Goal: Contribute content: Contribute content

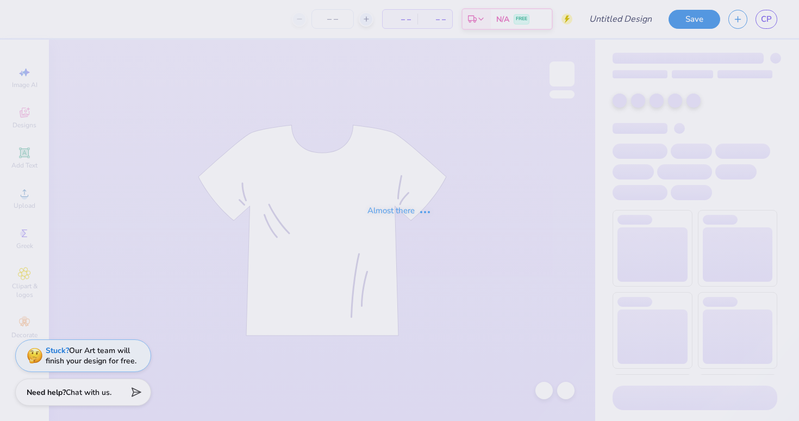
click at [619, 23] on div "Almost there" at bounding box center [399, 210] width 799 height 421
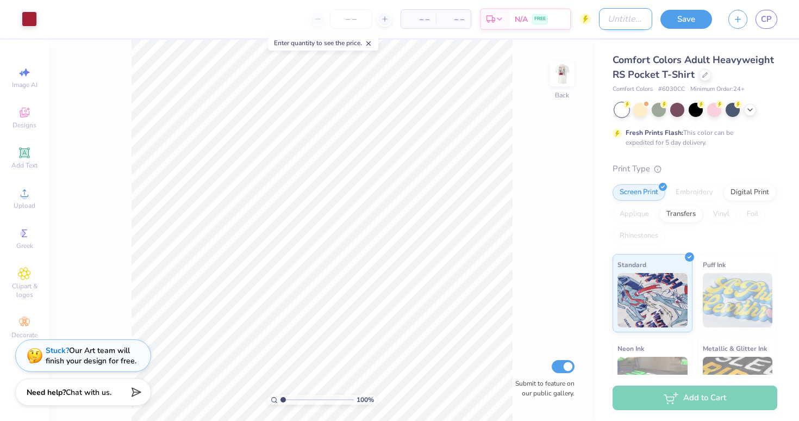
click at [624, 20] on input "Design Title" at bounding box center [625, 19] width 53 height 22
type input "my ties"
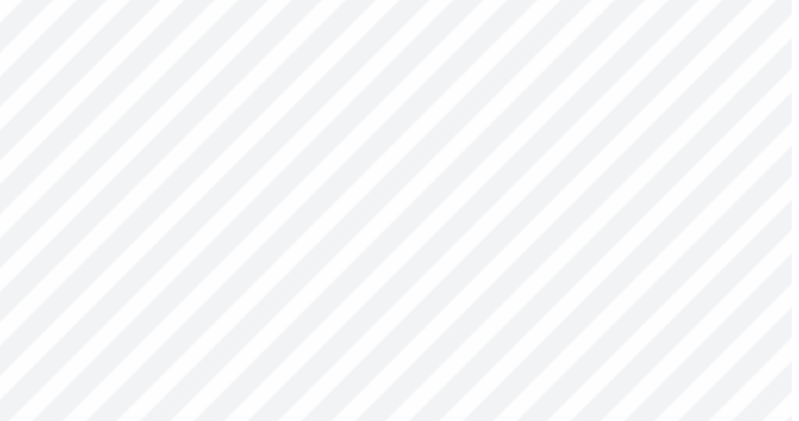
type input "0.72"
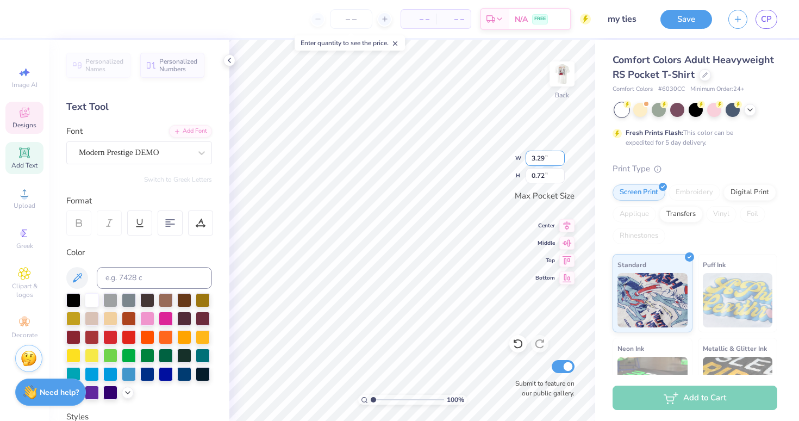
scroll to position [0, 1]
type textarea "AAlpha Xi"
type textarea "Alpha Xi"
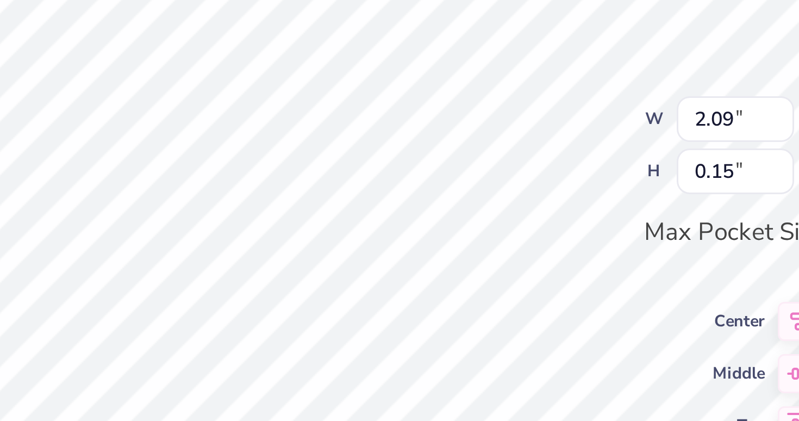
type textarea "My Ties Date Party"
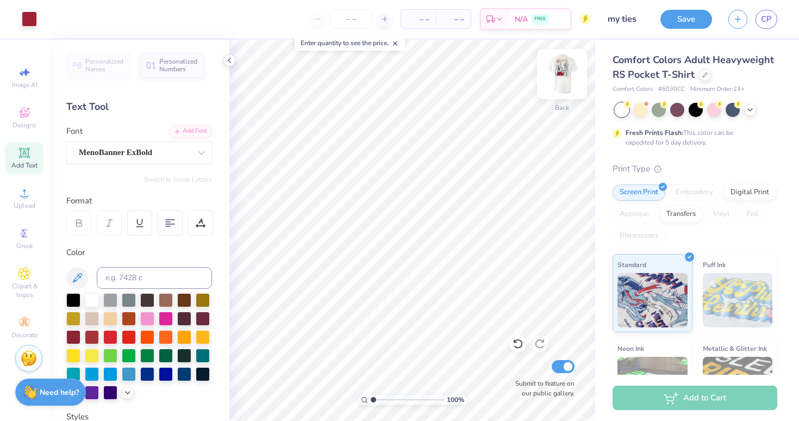
click at [562, 77] on img at bounding box center [561, 73] width 43 height 43
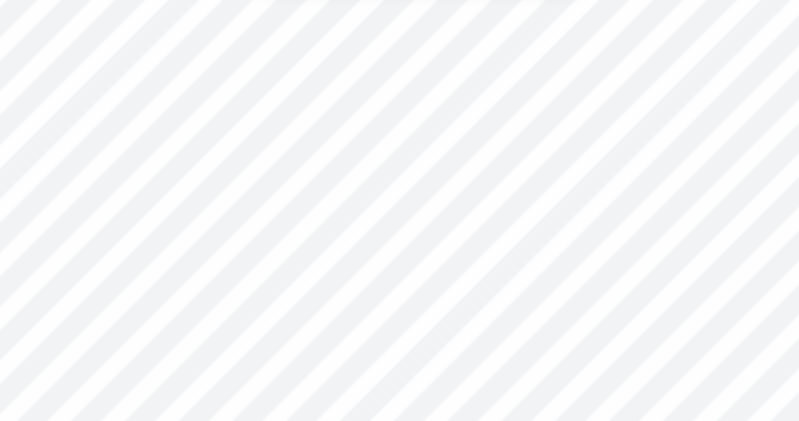
type input "2.01"
type textarea "Alpha Xi"
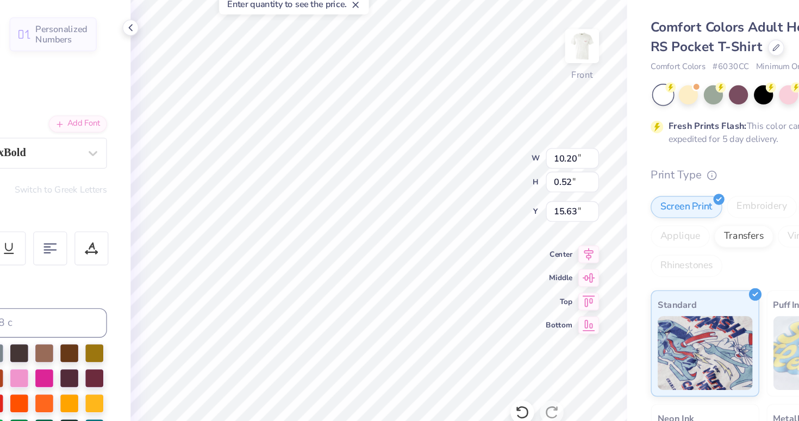
scroll to position [0, 4]
type textarea "MY TIES DATE PARTY"
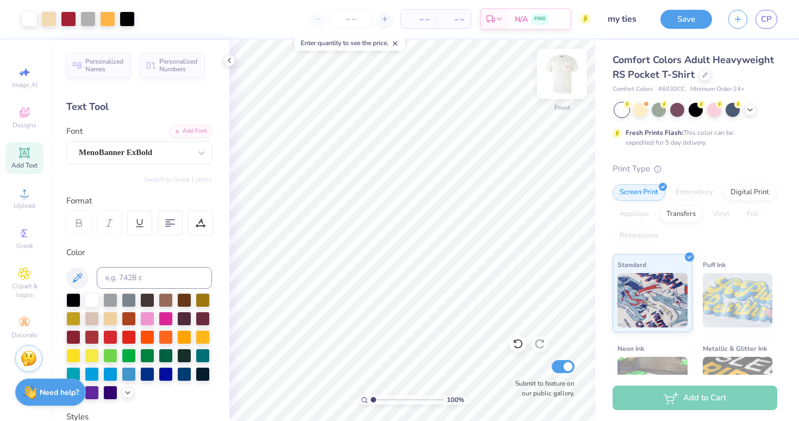
click at [561, 81] on img at bounding box center [561, 73] width 43 height 43
click at [347, 19] on input "number" at bounding box center [351, 19] width 42 height 20
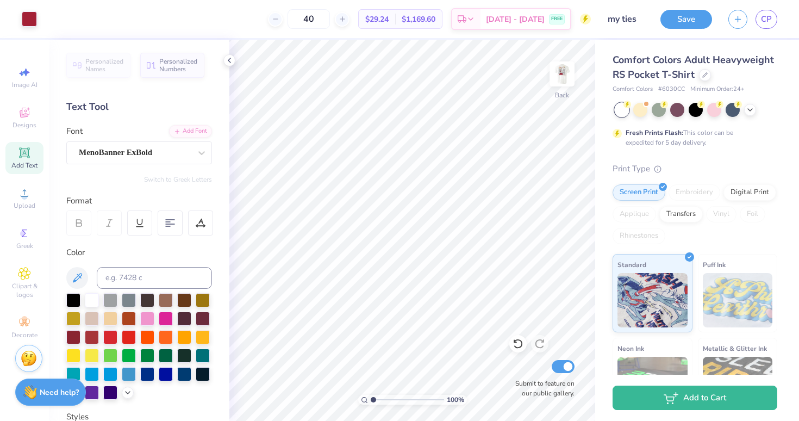
type input "40"
click at [564, 71] on img at bounding box center [561, 73] width 43 height 43
click at [560, 77] on img at bounding box center [561, 73] width 43 height 43
click at [683, 21] on button "Save" at bounding box center [686, 17] width 52 height 19
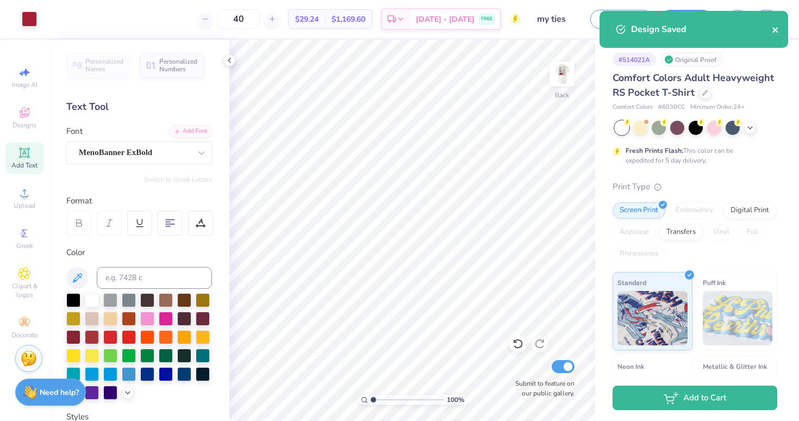
click at [774, 29] on icon "close" at bounding box center [774, 29] width 5 height 5
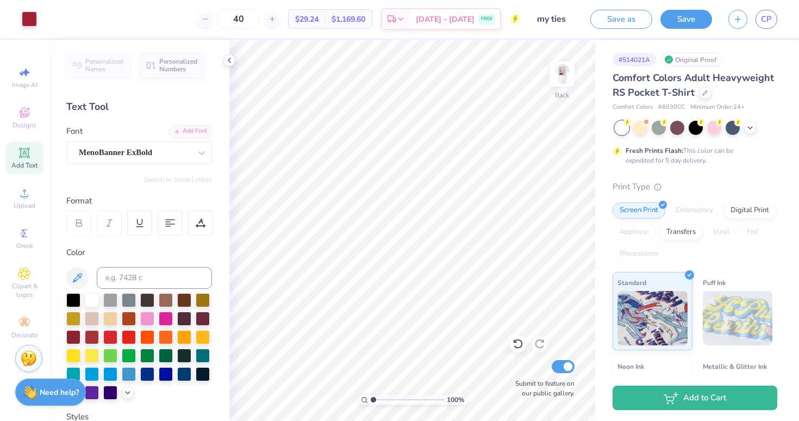
click at [769, 13] on div "Design Saved" at bounding box center [693, 11] width 193 height 4
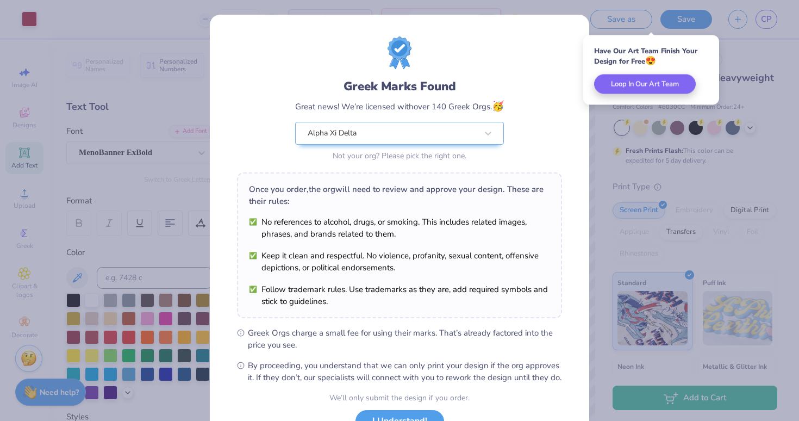
scroll to position [88, 0]
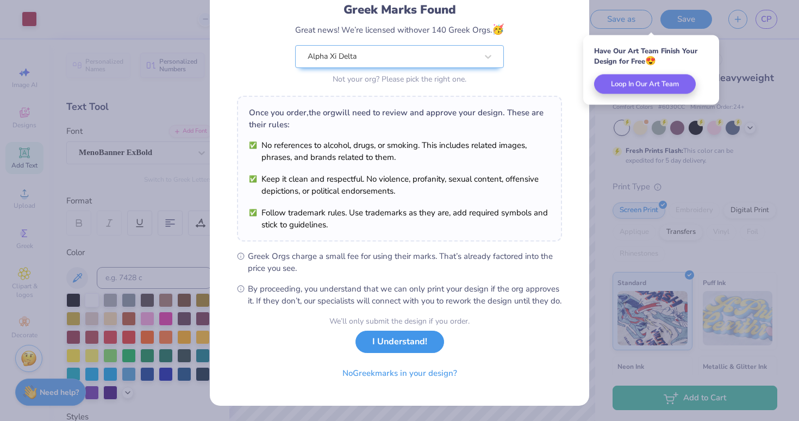
click at [380, 349] on button "I Understand!" at bounding box center [399, 341] width 89 height 22
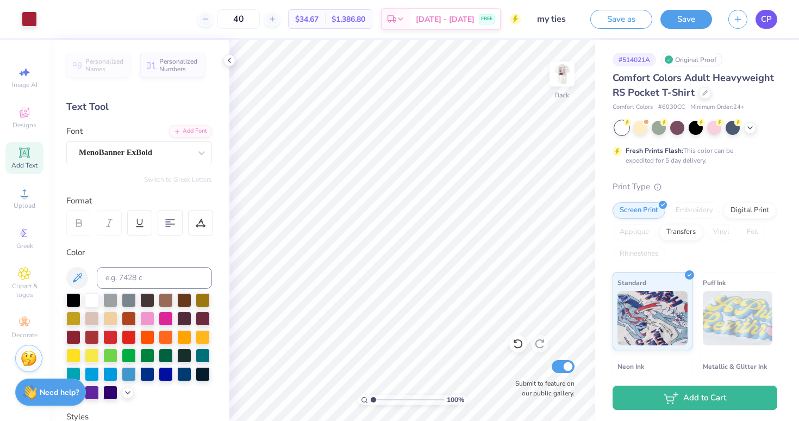
click at [765, 17] on span "CP" at bounding box center [766, 19] width 11 height 12
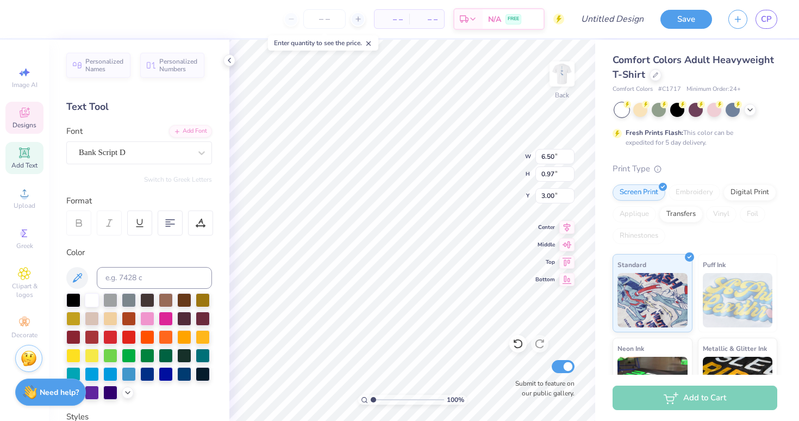
type textarea "Alpha Xi Delta"
type input "3.71"
type input "0.36"
type input "4.15"
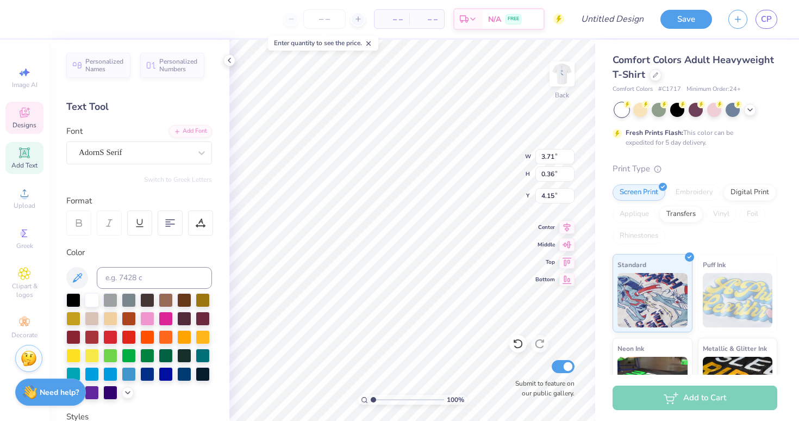
scroll to position [0, 0]
type textarea "f"
type textarea "Date Party 2025"
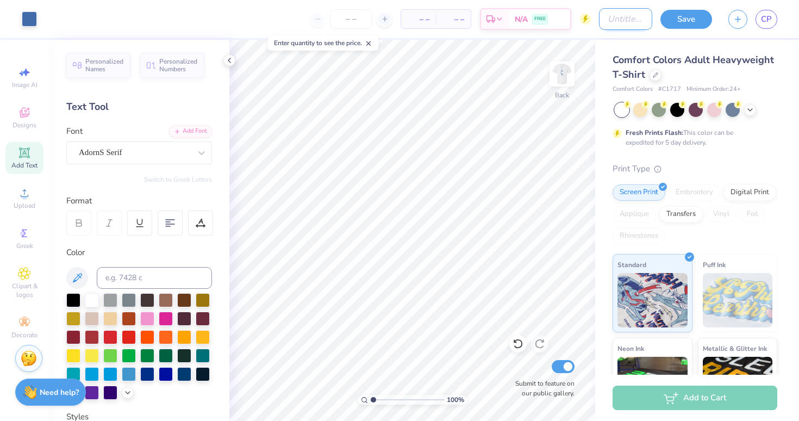
click at [599, 23] on input "Design Title" at bounding box center [625, 19] width 53 height 22
type input "my ties two"
click at [559, 71] on img at bounding box center [561, 73] width 43 height 43
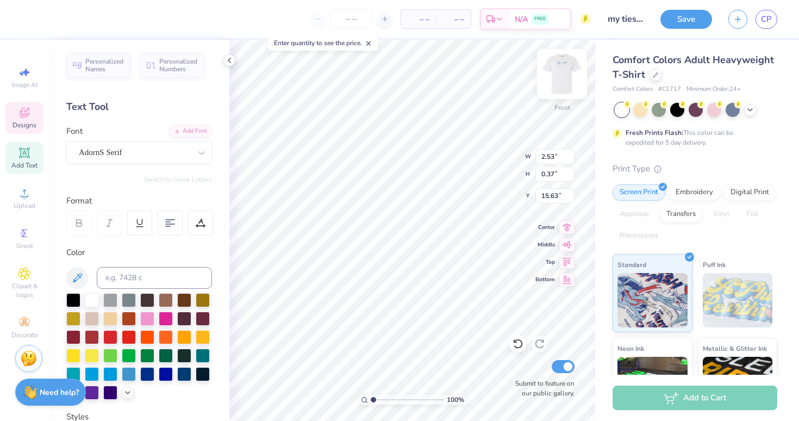
scroll to position [0, 0]
type textarea "Date Party"
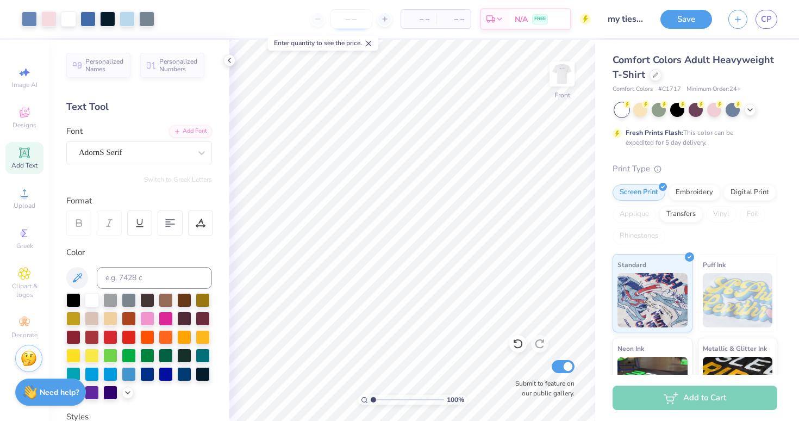
click at [346, 19] on input "number" at bounding box center [351, 19] width 42 height 20
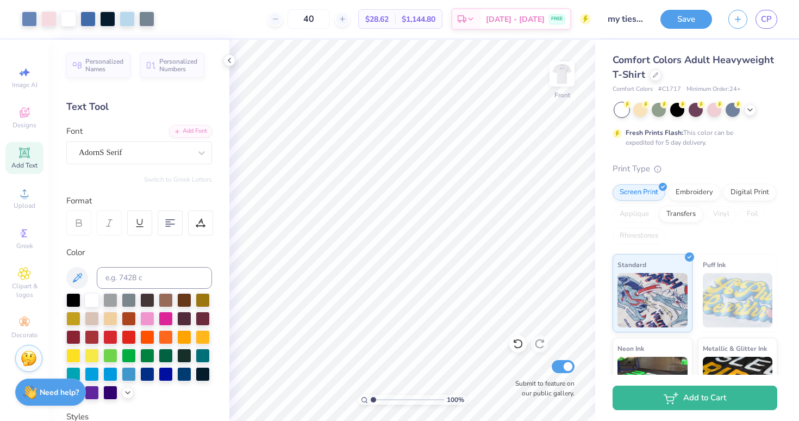
type input "40"
click at [676, 17] on button "Save" at bounding box center [686, 17] width 52 height 19
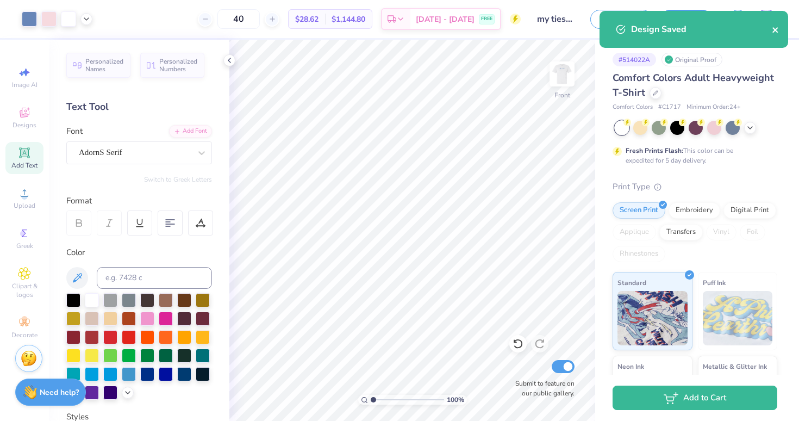
click at [777, 32] on icon "close" at bounding box center [774, 29] width 5 height 5
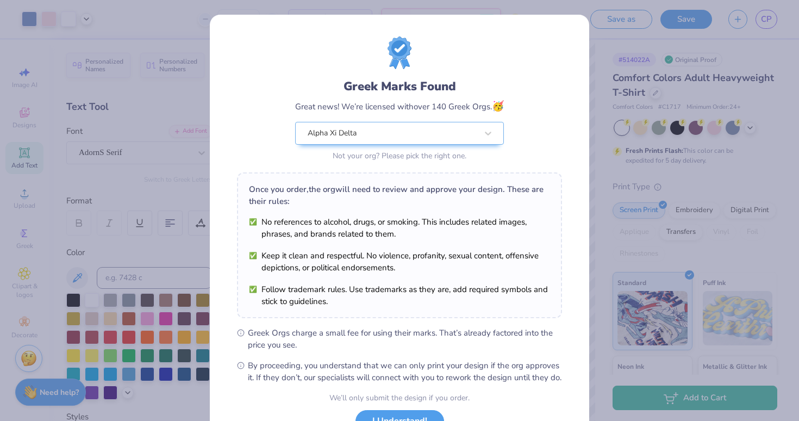
scroll to position [88, 0]
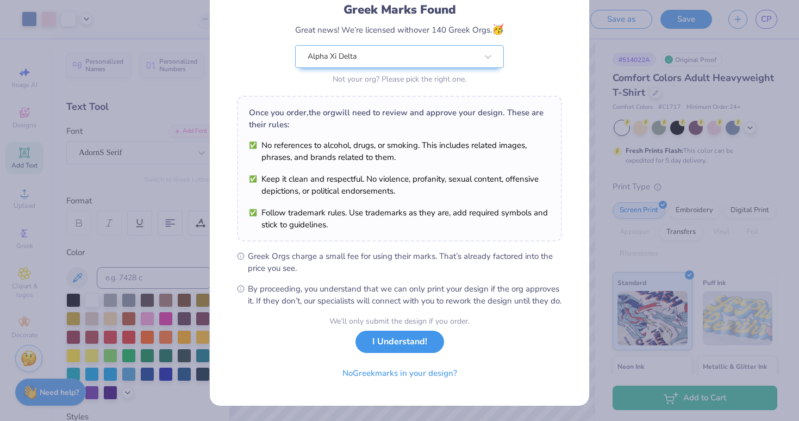
click at [409, 345] on button "I Understand!" at bounding box center [399, 341] width 89 height 22
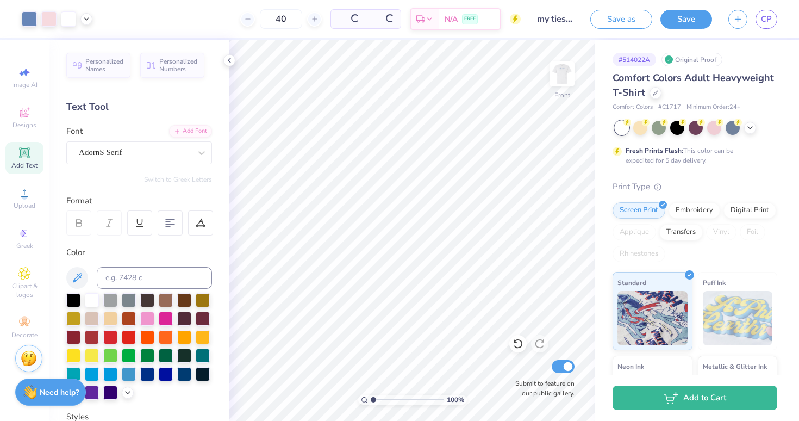
scroll to position [0, 0]
click at [760, 18] on link "CP" at bounding box center [766, 19] width 22 height 19
